Goal: Task Accomplishment & Management: Complete application form

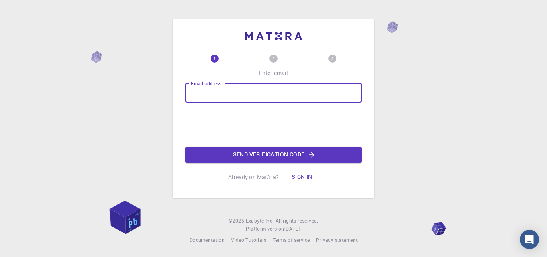
click at [236, 93] on input "Email address" at bounding box center [273, 92] width 176 height 19
type input "[EMAIL_ADDRESS][DOMAIN_NAME]"
click at [273, 153] on button "Send verification code" at bounding box center [273, 155] width 176 height 16
click at [256, 92] on input "Email address" at bounding box center [273, 92] width 176 height 19
type input "eoantwi@atu.edu.gh"
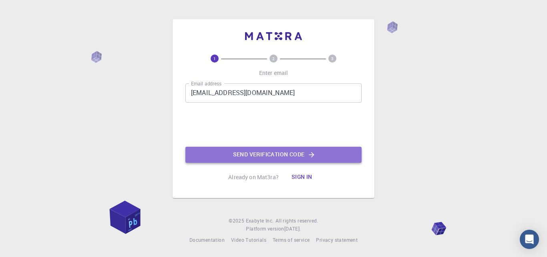
click at [267, 154] on button "Send verification code" at bounding box center [273, 155] width 176 height 16
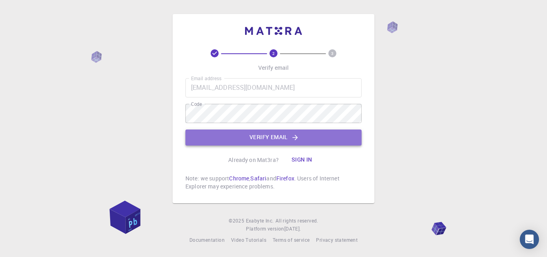
click at [270, 136] on button "Verify email" at bounding box center [273, 137] width 176 height 16
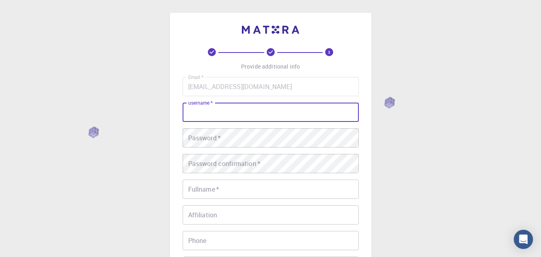
click at [248, 113] on input "username   *" at bounding box center [271, 112] width 176 height 19
type input "n"
type input "opoku"
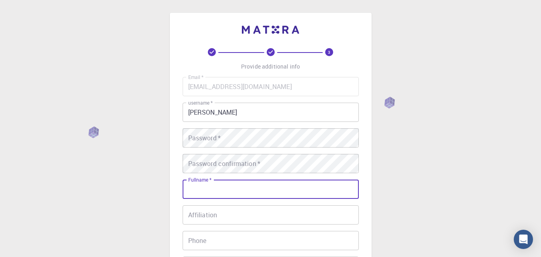
click at [206, 185] on div "Fullname   * Fullname   *" at bounding box center [271, 188] width 176 height 19
type input "Emmanuel Opoku Antwi"
type input "0542761995"
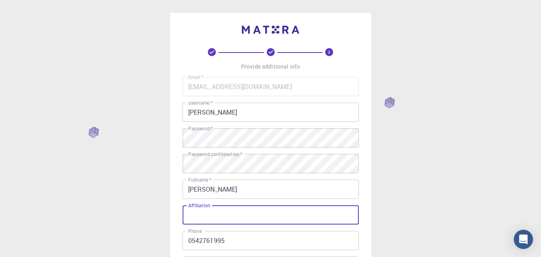
click at [241, 211] on input "Affiliation" at bounding box center [271, 214] width 176 height 19
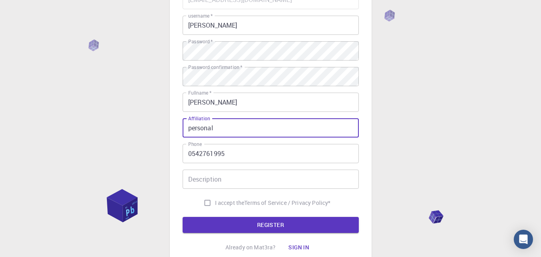
scroll to position [95, 0]
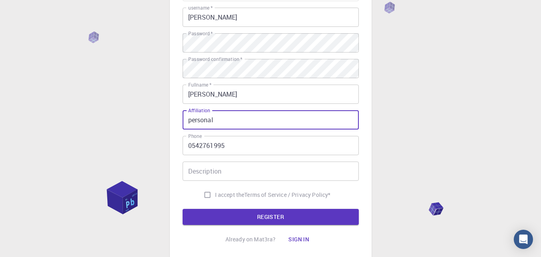
type input "personal"
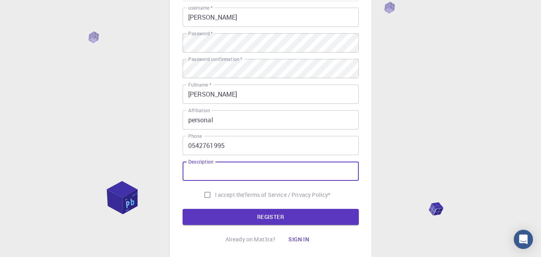
click at [289, 168] on input "Description" at bounding box center [271, 170] width 176 height 19
click at [207, 193] on input "I accept the Terms of Service / Privacy Policy *" at bounding box center [207, 194] width 15 height 15
checkbox input "true"
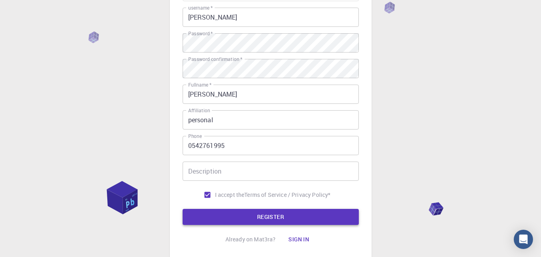
click at [279, 218] on button "REGISTER" at bounding box center [271, 217] width 176 height 16
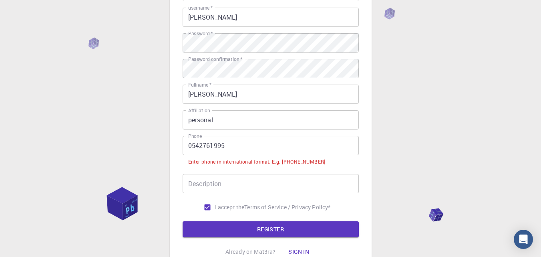
click at [191, 148] on input "0542761995" at bounding box center [271, 145] width 176 height 19
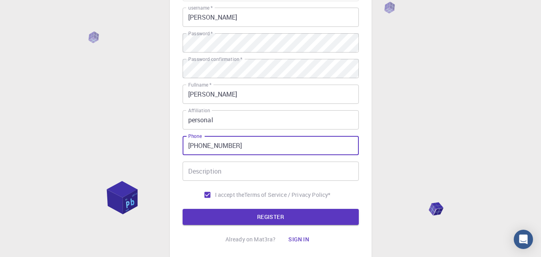
type input "+233542761995"
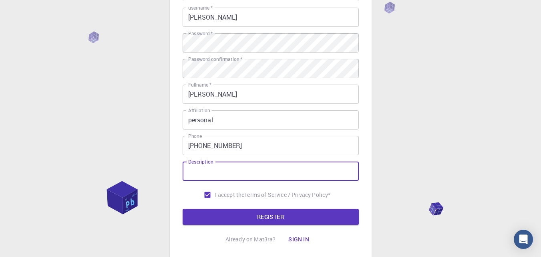
click at [209, 175] on input "Description" at bounding box center [271, 170] width 176 height 19
click at [271, 217] on button "REGISTER" at bounding box center [271, 217] width 176 height 16
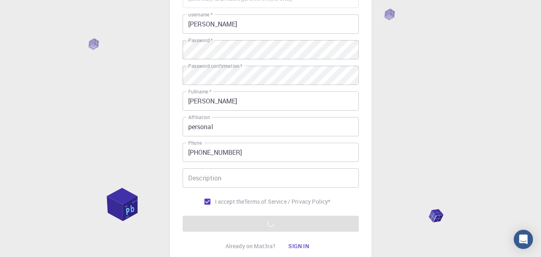
scroll to position [98, 0]
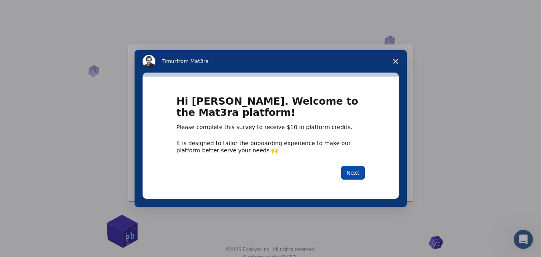
click at [356, 172] on button "Next" at bounding box center [353, 173] width 24 height 14
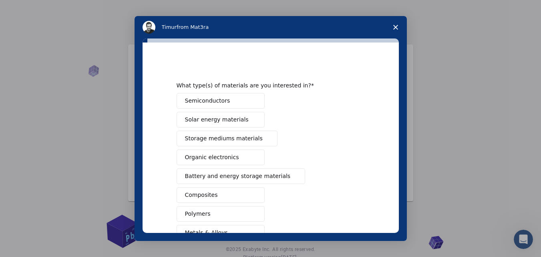
click at [397, 25] on icon "Close survey" at bounding box center [395, 27] width 5 height 5
